Goal: Task Accomplishment & Management: Use online tool/utility

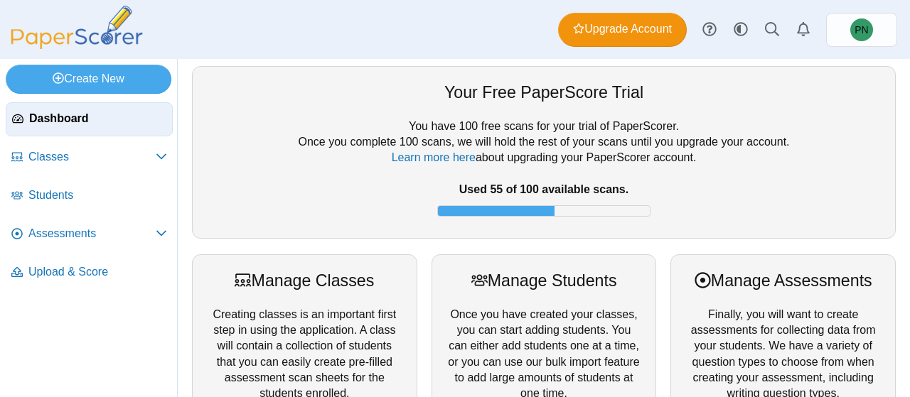
click at [158, 159] on icon at bounding box center [161, 156] width 11 height 11
click at [158, 159] on icon at bounding box center [161, 158] width 11 height 11
click at [141, 200] on span "Students" at bounding box center [97, 196] width 139 height 16
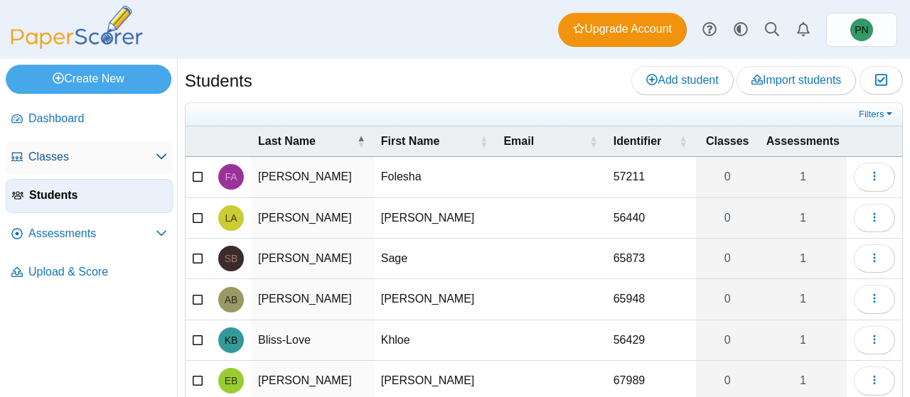
click at [61, 156] on span "Classes" at bounding box center [91, 157] width 127 height 16
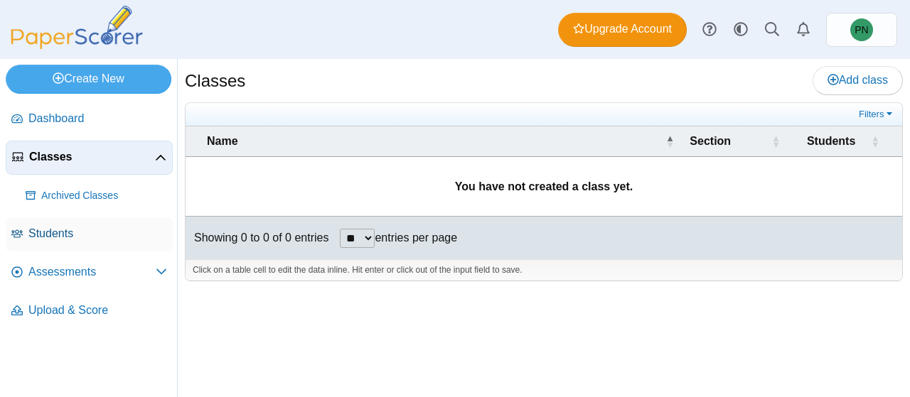
click at [58, 226] on span "Students" at bounding box center [97, 234] width 139 height 16
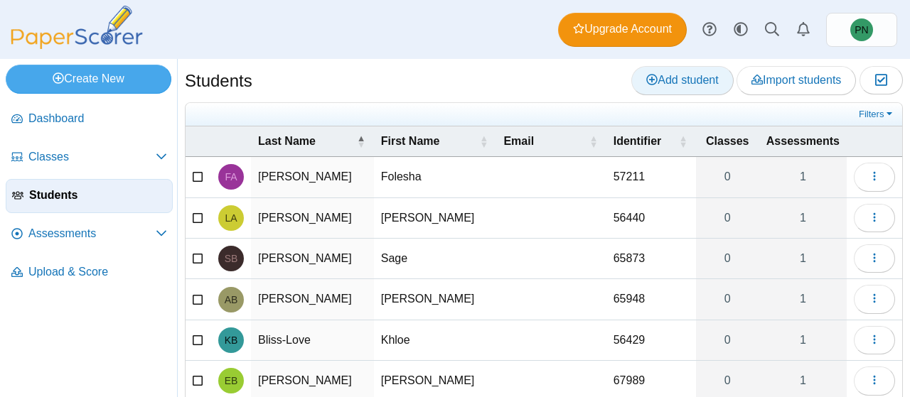
click at [679, 74] on span "Add student" at bounding box center [682, 80] width 72 height 12
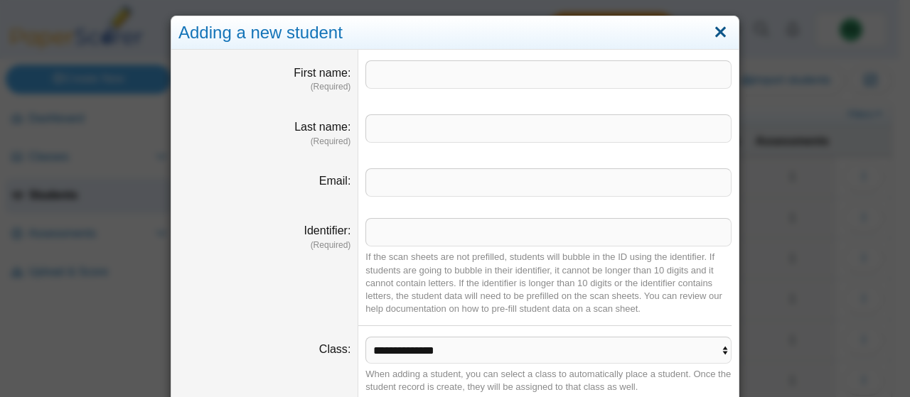
click at [717, 34] on link "Close" at bounding box center [721, 33] width 22 height 24
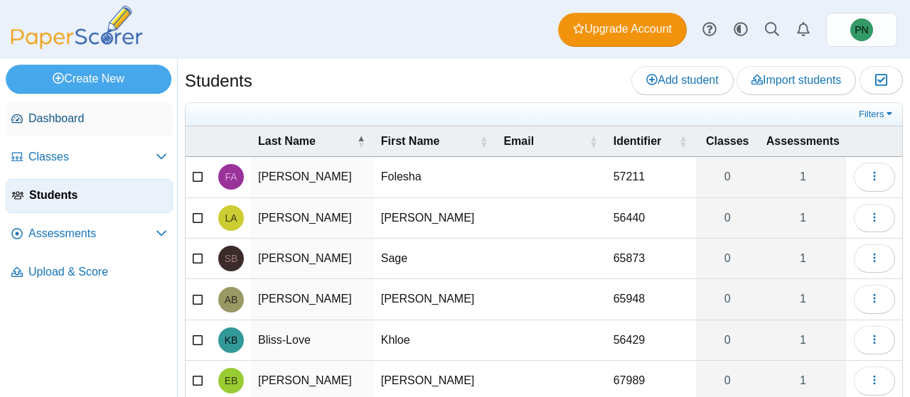
click at [58, 121] on span "Dashboard" at bounding box center [97, 119] width 139 height 16
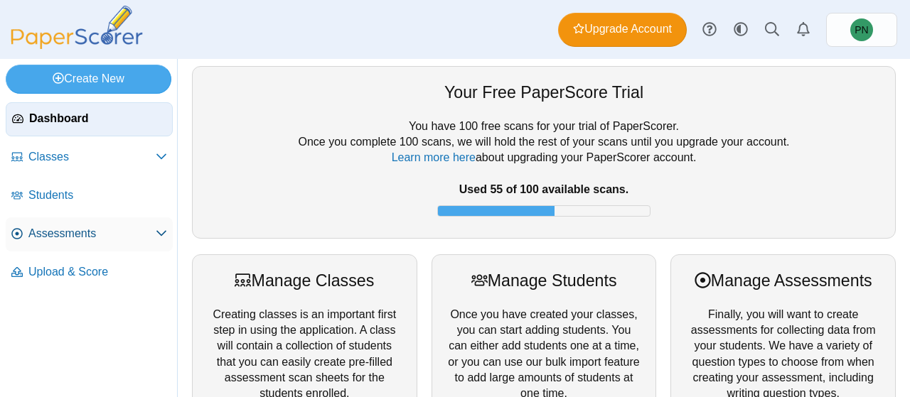
click at [101, 230] on span "Assessments" at bounding box center [91, 234] width 127 height 16
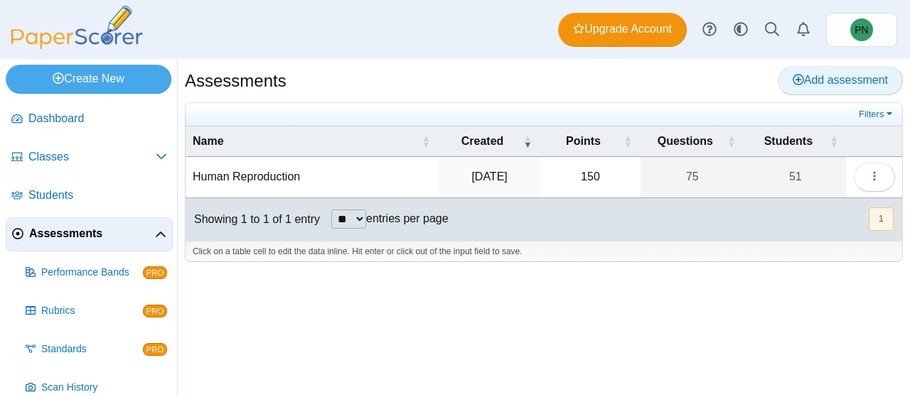
click at [804, 82] on span "Add assessment" at bounding box center [840, 80] width 95 height 12
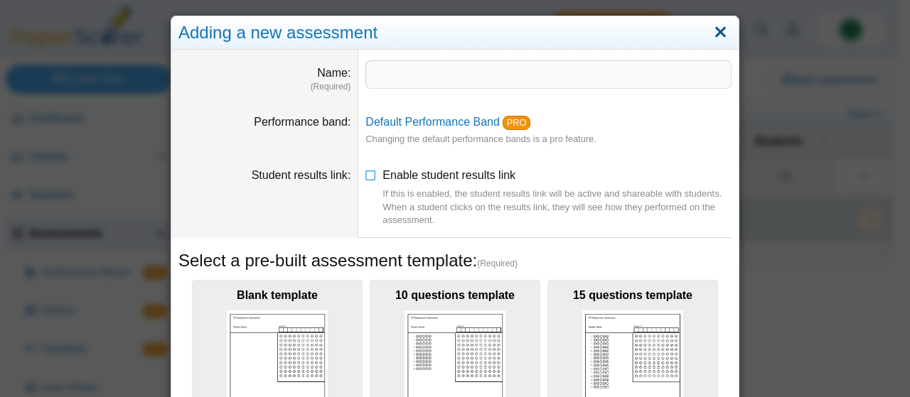
click at [710, 29] on link "Close" at bounding box center [721, 33] width 22 height 24
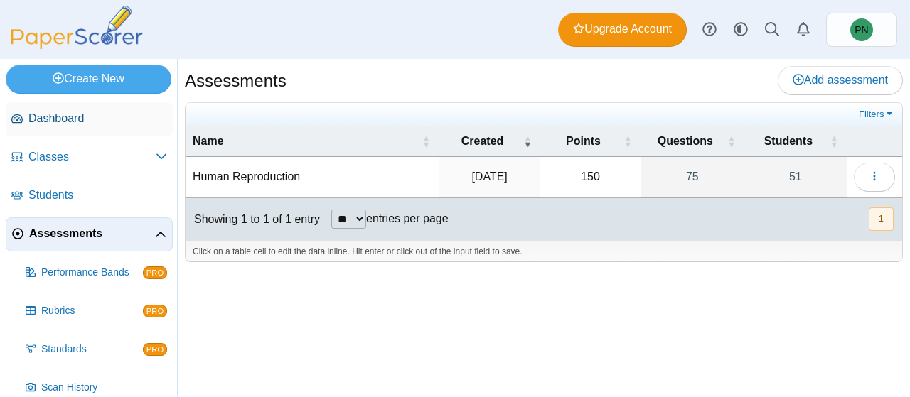
click at [129, 113] on span "Dashboard" at bounding box center [97, 119] width 139 height 16
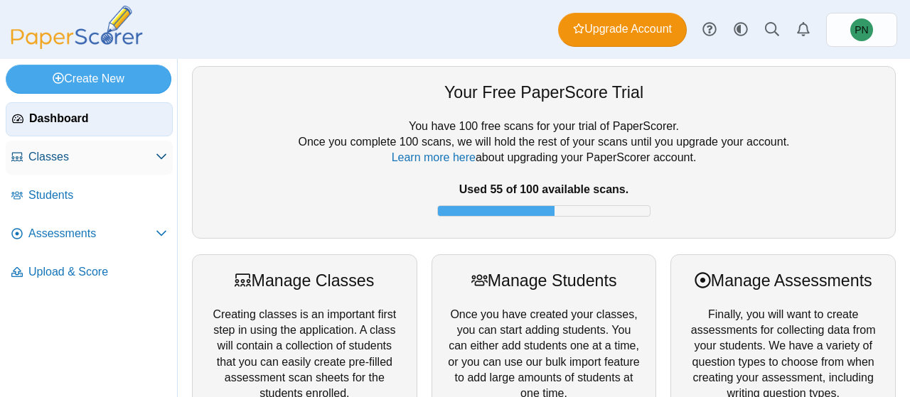
click at [26, 159] on link "Classes" at bounding box center [89, 158] width 167 height 34
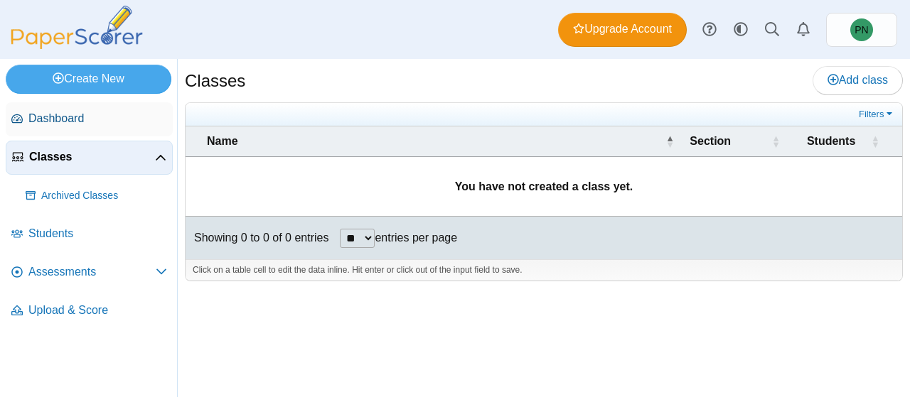
click at [35, 123] on span "Dashboard" at bounding box center [97, 119] width 139 height 16
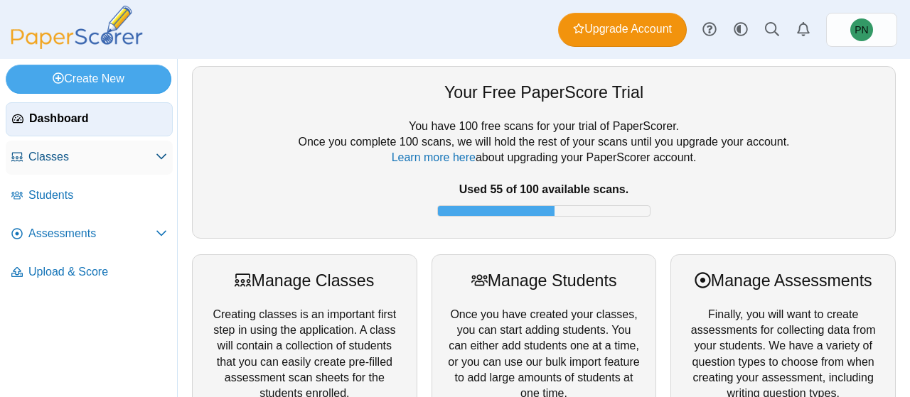
click at [107, 159] on span "Classes" at bounding box center [91, 157] width 127 height 16
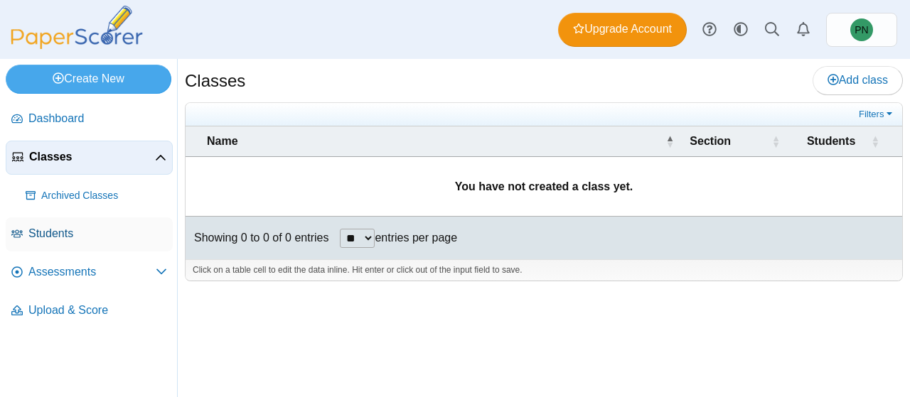
click at [45, 230] on span "Students" at bounding box center [97, 234] width 139 height 16
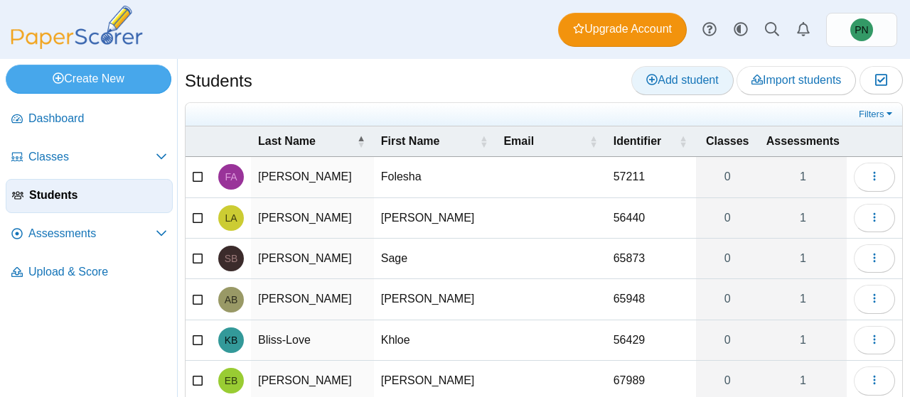
click at [646, 83] on span "Add student" at bounding box center [682, 80] width 72 height 12
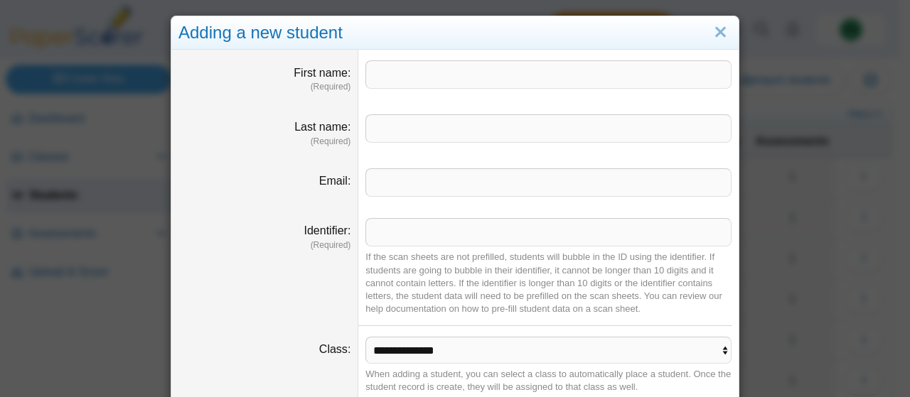
click at [804, 231] on div "**********" at bounding box center [455, 198] width 910 height 397
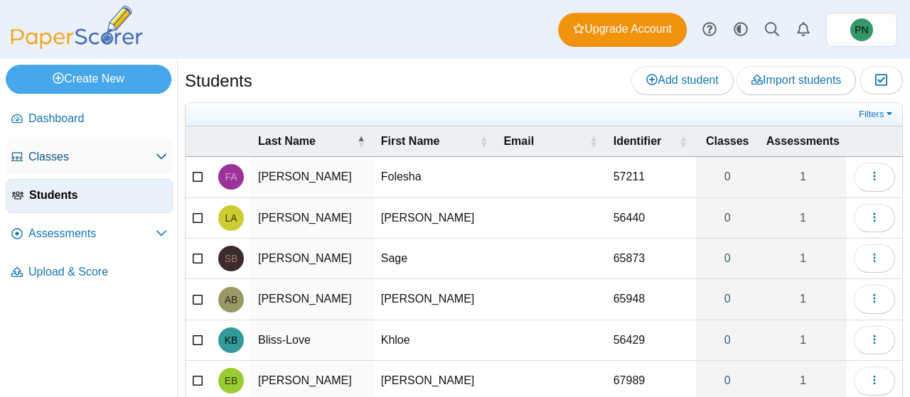
click at [62, 147] on link "Classes" at bounding box center [89, 158] width 167 height 34
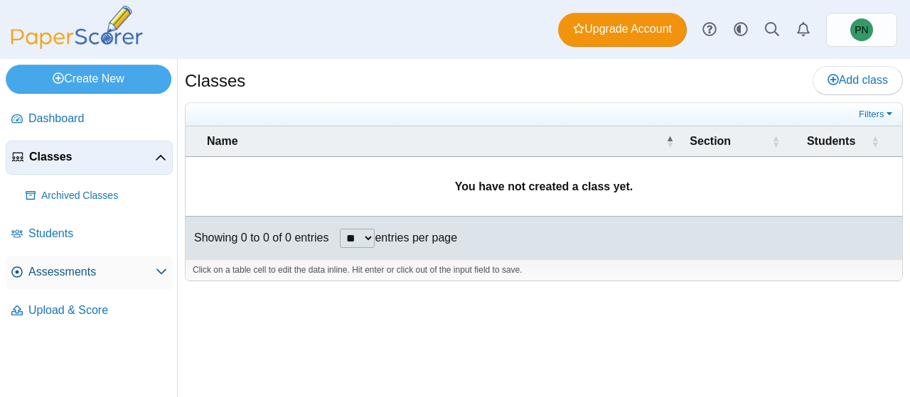
click at [71, 269] on span "Assessments" at bounding box center [91, 273] width 127 height 16
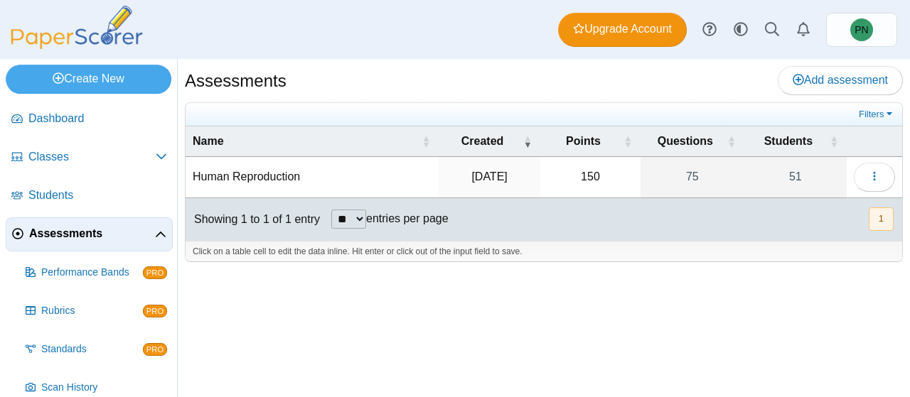
click at [279, 181] on td "Human Reproduction" at bounding box center [312, 177] width 253 height 41
click at [881, 166] on button "button" at bounding box center [874, 177] width 41 height 28
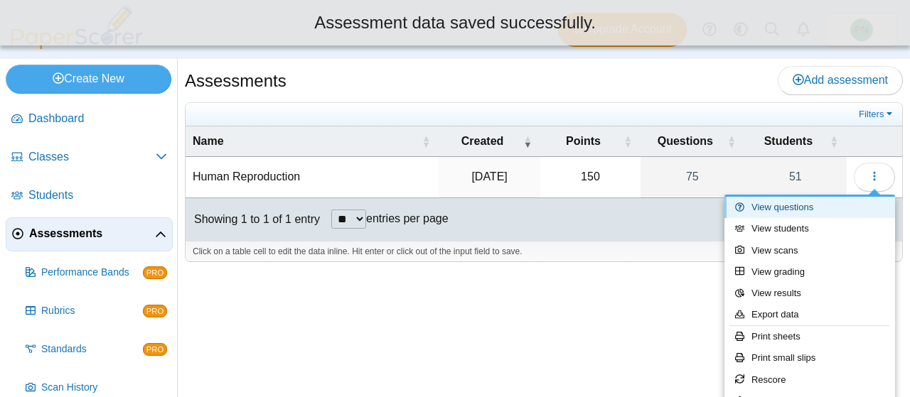
click at [813, 208] on link "View questions" at bounding box center [810, 207] width 171 height 21
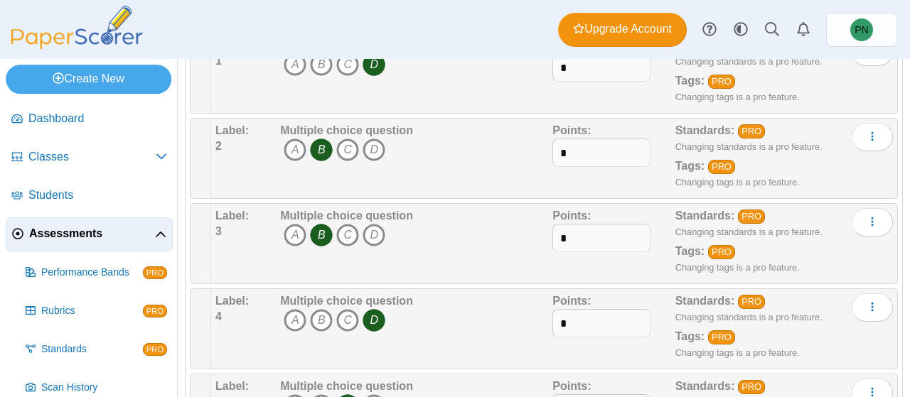
scroll to position [236, 0]
click at [371, 147] on icon "D" at bounding box center [374, 150] width 23 height 23
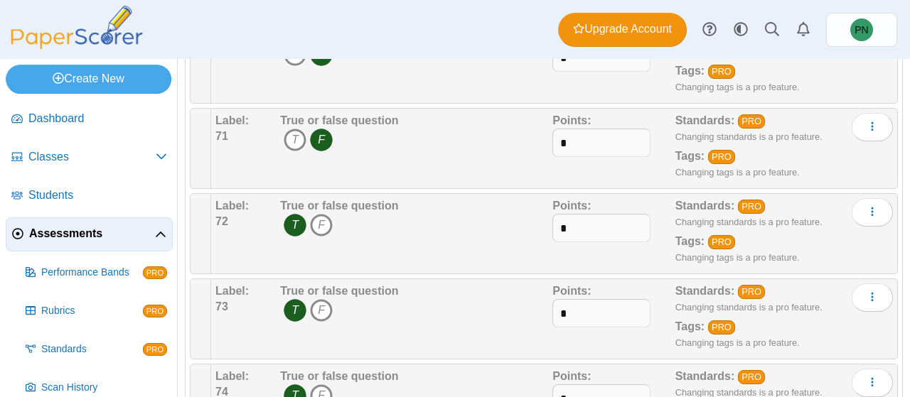
scroll to position [6261, 0]
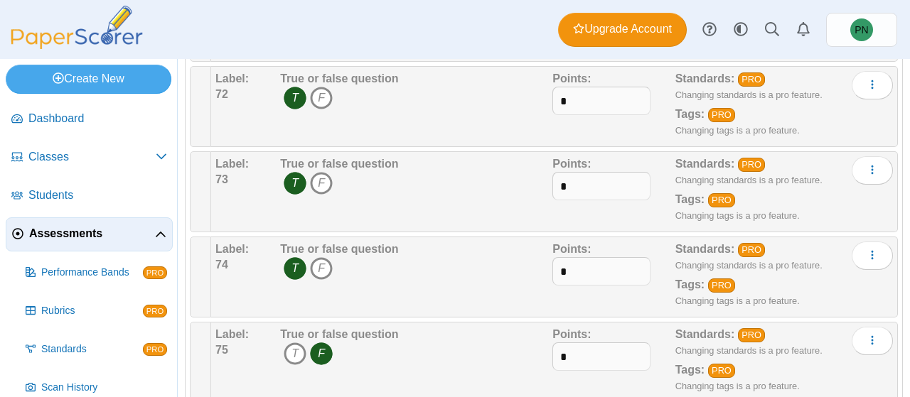
drag, startPoint x: 898, startPoint y: 397, endPoint x: 906, endPoint y: 360, distance: 37.1
click at [906, 360] on div "Adding or removing a question, will render already printed testing sheets inval…" at bounding box center [544, 228] width 732 height 338
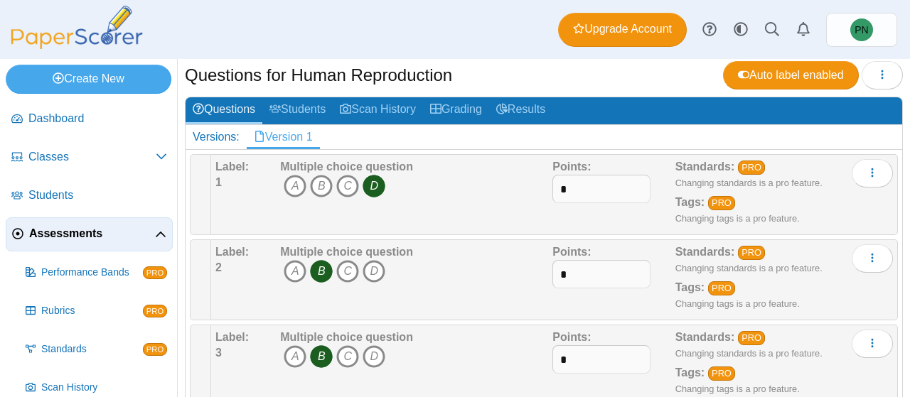
scroll to position [124, 0]
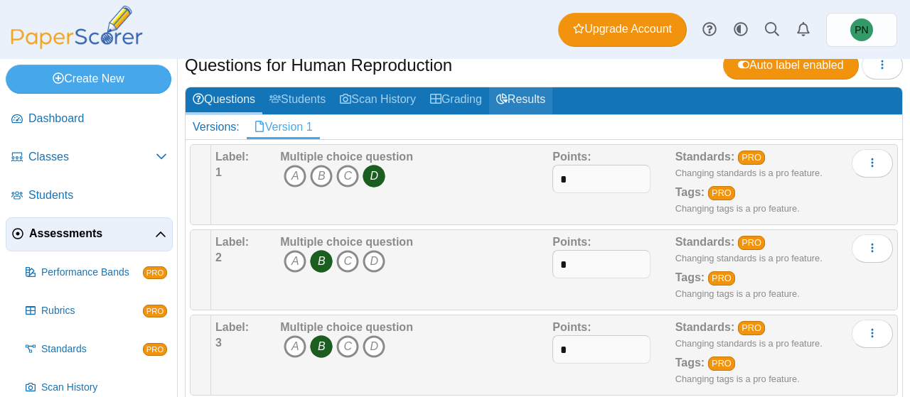
click at [538, 100] on link "Results" at bounding box center [520, 100] width 63 height 26
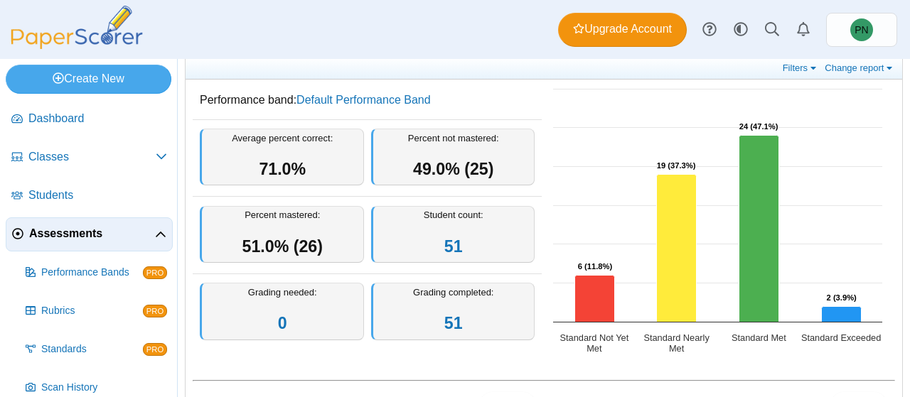
scroll to position [92, 0]
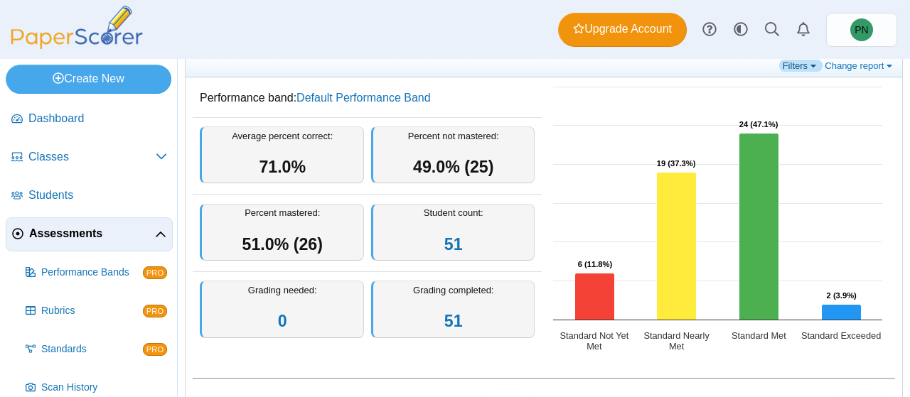
click at [799, 68] on link "Filters" at bounding box center [800, 66] width 43 height 12
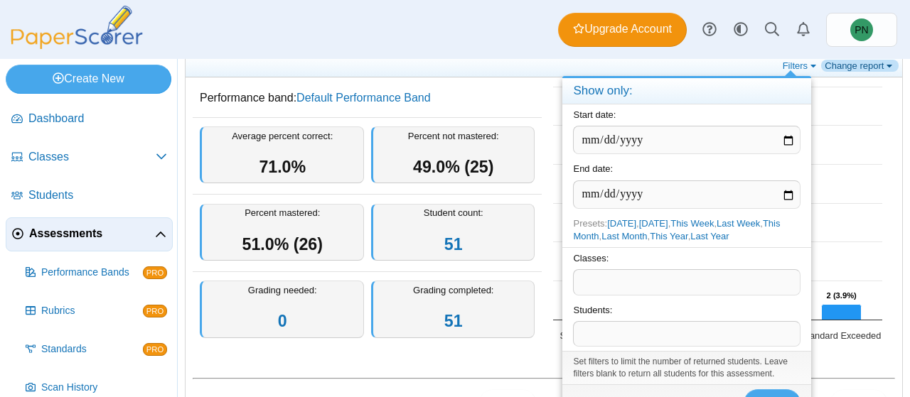
click at [865, 65] on link "Change report" at bounding box center [860, 66] width 78 height 12
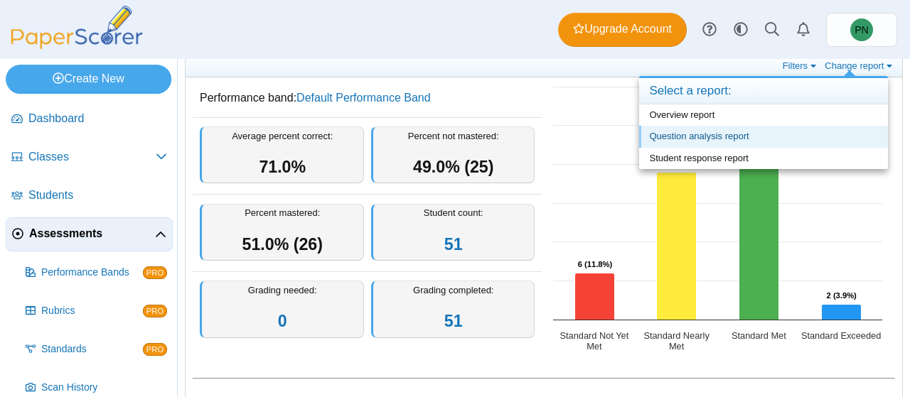
click at [805, 134] on link "Question analysis report" at bounding box center [763, 136] width 249 height 21
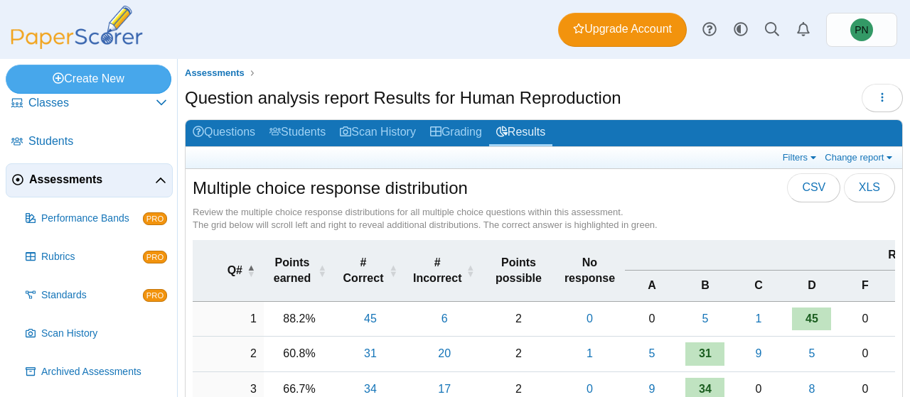
scroll to position [92, 0]
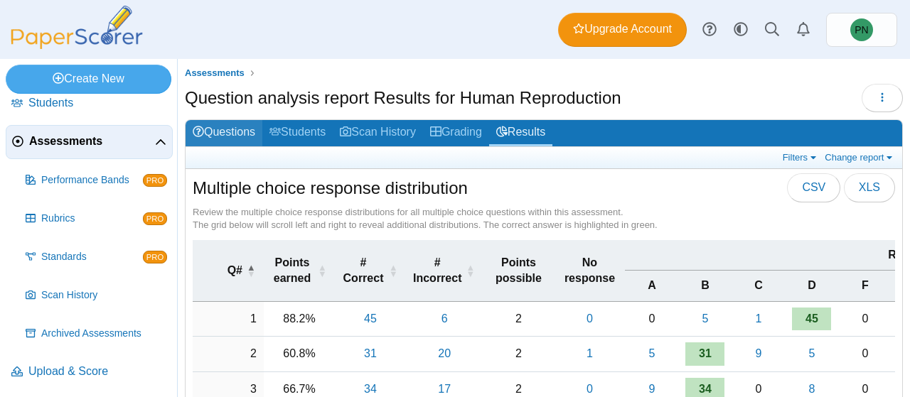
click at [237, 124] on link "Questions" at bounding box center [224, 133] width 77 height 26
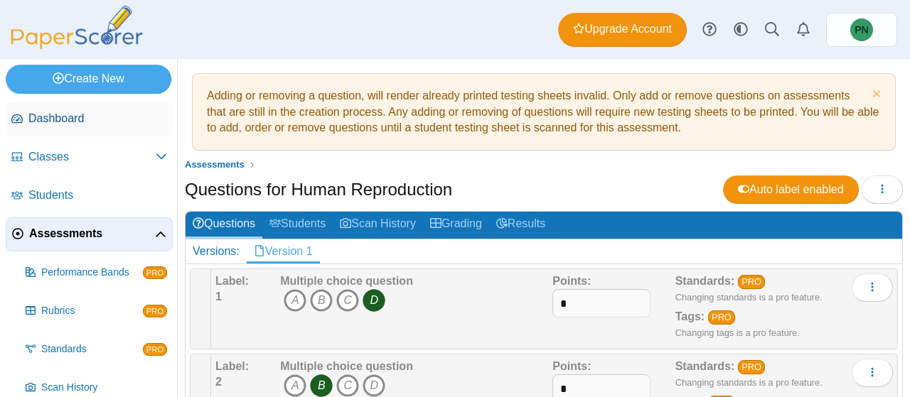
click at [81, 123] on span "Dashboard" at bounding box center [97, 119] width 139 height 16
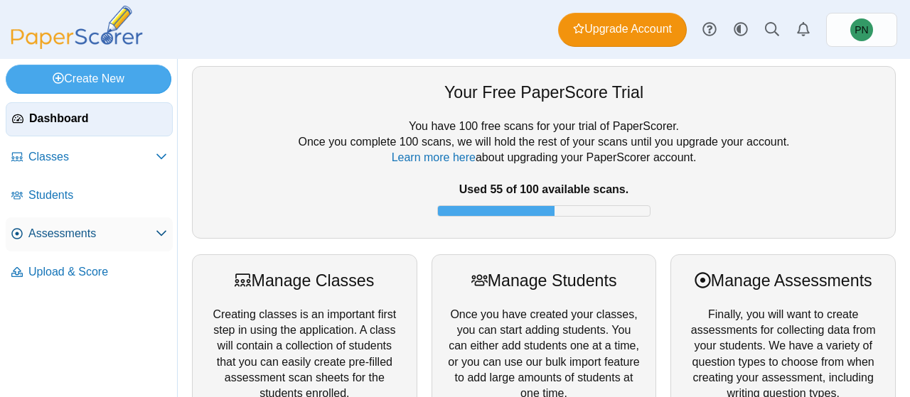
click at [77, 227] on span "Assessments" at bounding box center [91, 234] width 127 height 16
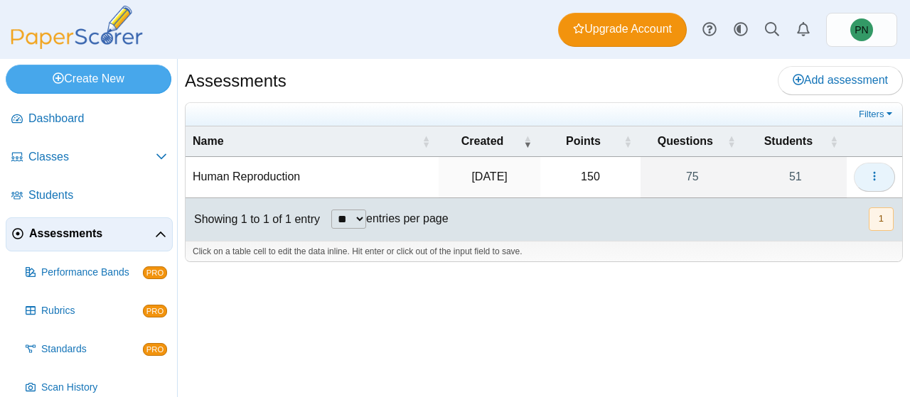
click at [877, 171] on icon "button" at bounding box center [874, 176] width 11 height 11
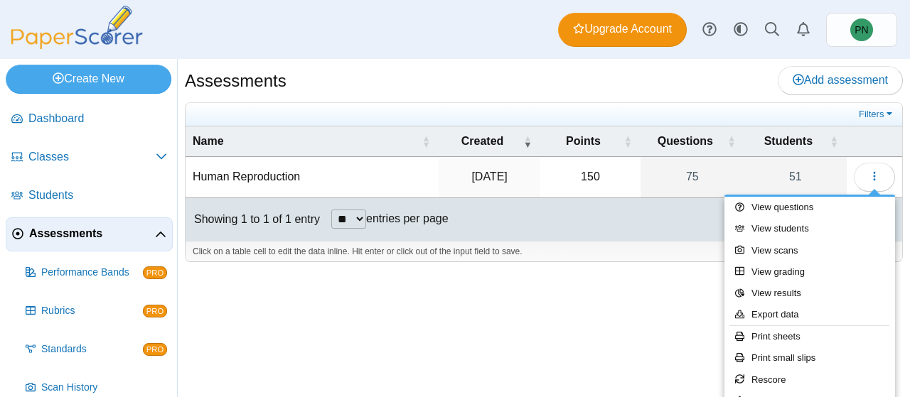
click at [559, 299] on div "Assessments Add assessment 150" at bounding box center [544, 228] width 732 height 338
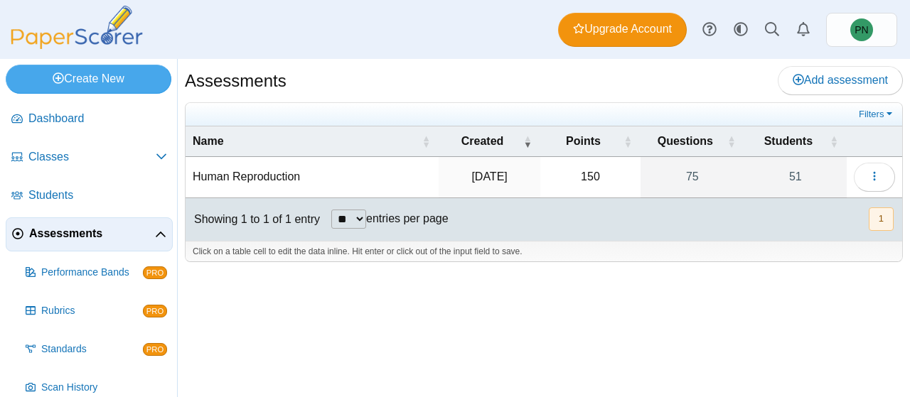
click at [747, 274] on div "Assessments Add assessment 150" at bounding box center [544, 228] width 732 height 338
click at [132, 127] on link "Dashboard" at bounding box center [89, 119] width 167 height 34
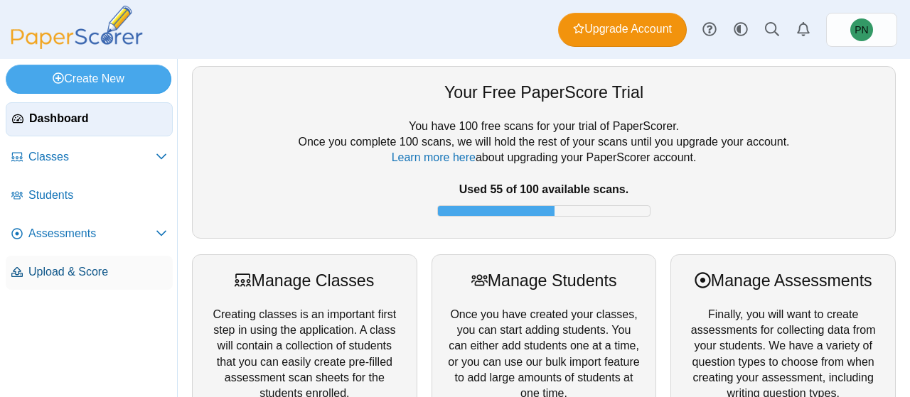
click at [65, 265] on span "Upload & Score" at bounding box center [97, 273] width 139 height 16
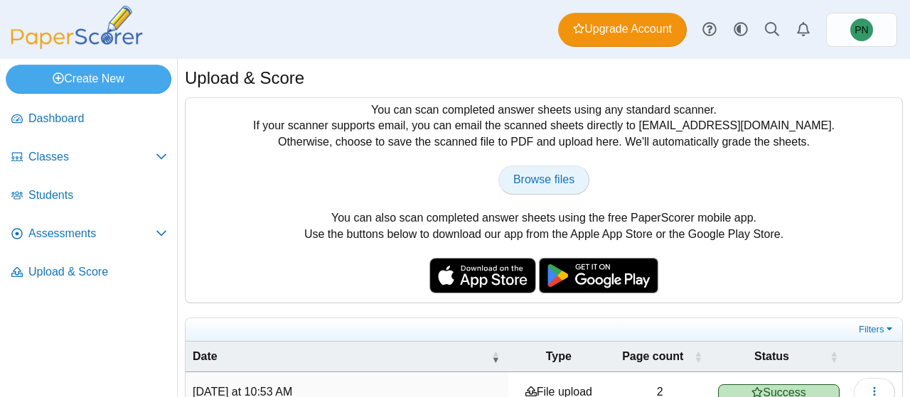
click at [523, 178] on span "Browse files" at bounding box center [543, 179] width 61 height 12
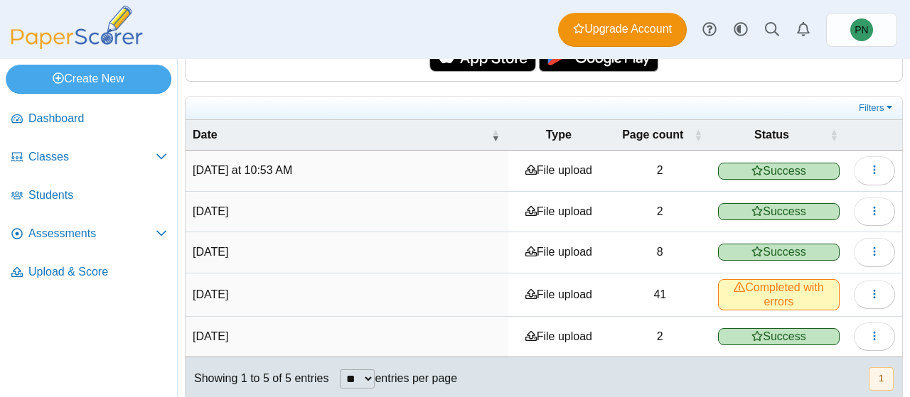
scroll to position [224, 0]
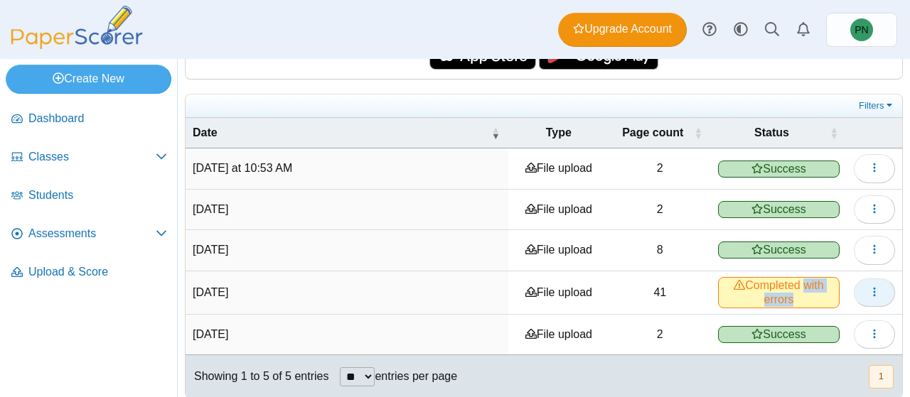
drag, startPoint x: 794, startPoint y: 278, endPoint x: 877, endPoint y: 289, distance: 84.7
click at [877, 289] on tr "[DATE] File upload 41 Completed with errors View scanned pages" at bounding box center [544, 293] width 717 height 43
click at [877, 289] on button "button" at bounding box center [874, 293] width 41 height 28
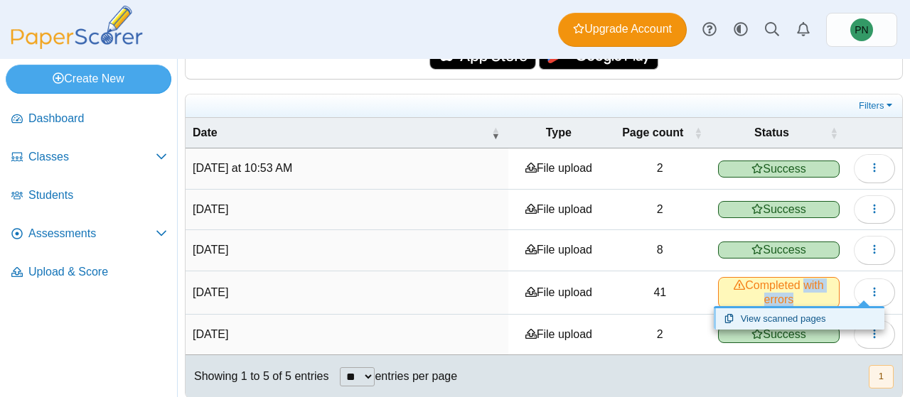
click at [831, 316] on link "View scanned pages" at bounding box center [799, 319] width 171 height 21
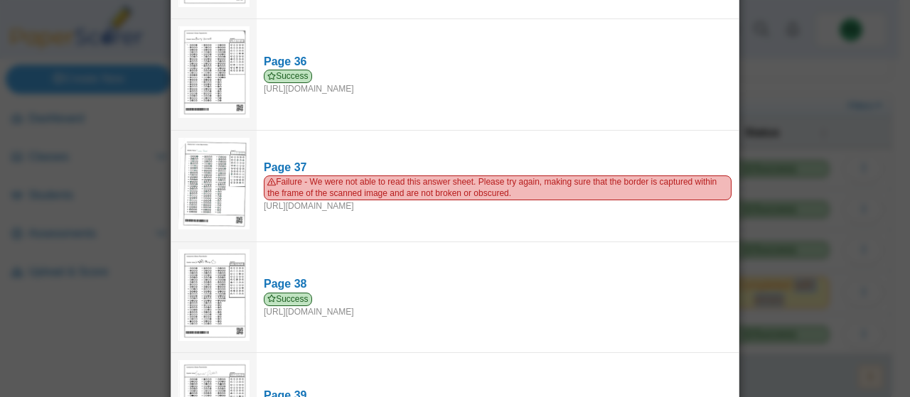
scroll to position [3955, 0]
click at [789, 75] on div "Viewing upload details Scan results: 40 Successful scans | 1 Failed scans Page …" at bounding box center [455, 198] width 910 height 397
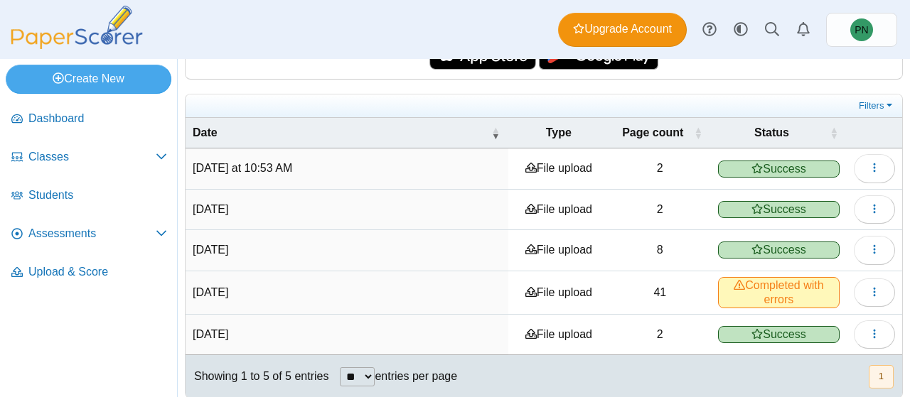
scroll to position [0, 0]
